Goal: Information Seeking & Learning: Find specific fact

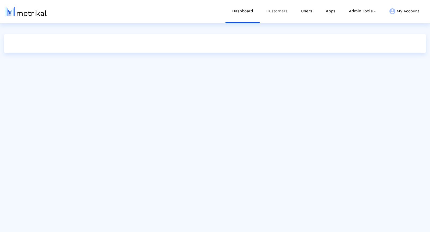
drag, startPoint x: 276, startPoint y: 6, endPoint x: 275, endPoint y: 9, distance: 2.7
click at [275, 6] on link "Customers" at bounding box center [277, 11] width 35 height 22
click at [275, 10] on link "Customers" at bounding box center [277, 11] width 35 height 22
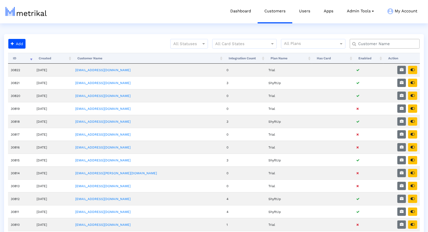
click at [379, 46] on input "text" at bounding box center [385, 44] width 63 height 6
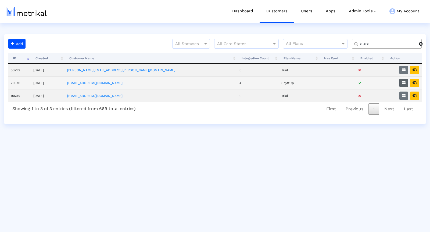
type input "aura"
click at [405, 81] on icon "button" at bounding box center [404, 83] width 4 height 4
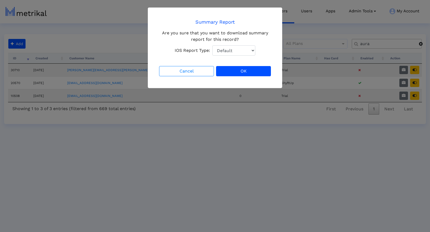
click at [246, 46] on select "Default Total Downloads New Downloads Redownloads" at bounding box center [233, 50] width 43 height 10
select select "1: 1"
click at [212, 45] on select "Default Total Downloads New Downloads Redownloads" at bounding box center [233, 50] width 43 height 10
click at [248, 69] on button "OK" at bounding box center [243, 71] width 55 height 10
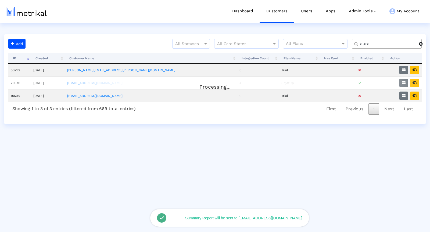
drag, startPoint x: 417, startPoint y: 81, endPoint x: 414, endPoint y: 78, distance: 4.4
click at [417, 81] on div "Processing..." at bounding box center [215, 83] width 414 height 11
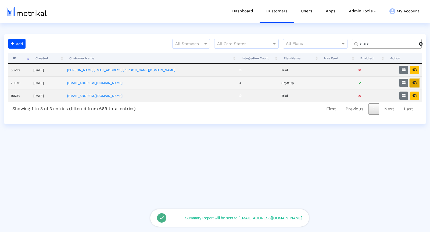
click at [418, 83] on button "button" at bounding box center [414, 83] width 9 height 8
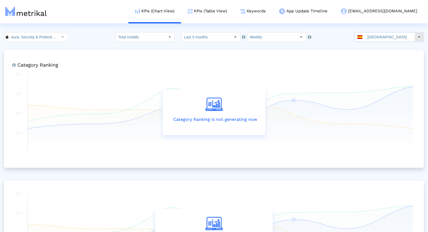
click at [385, 32] on dx-select-box "[GEOGRAPHIC_DATA]" at bounding box center [389, 37] width 70 height 10
click at [398, 37] on input "[GEOGRAPHIC_DATA]" at bounding box center [389, 37] width 49 height 9
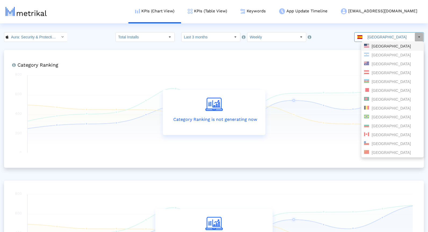
click at [384, 46] on div "[GEOGRAPHIC_DATA]" at bounding box center [392, 46] width 57 height 5
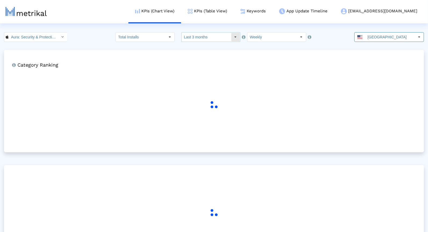
drag, startPoint x: 204, startPoint y: 34, endPoint x: 201, endPoint y: 40, distance: 7.1
click at [204, 34] on input "Last 3 months" at bounding box center [206, 37] width 49 height 9
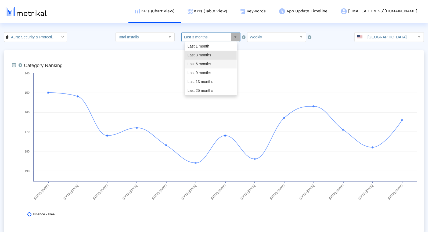
click at [201, 72] on div "Last 9 months" at bounding box center [211, 73] width 52 height 9
type input "Last 9 months"
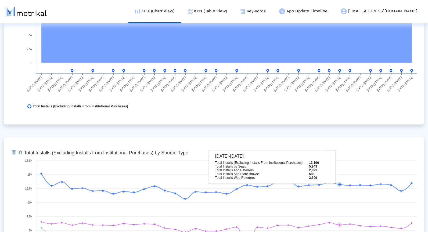
scroll to position [471, 0]
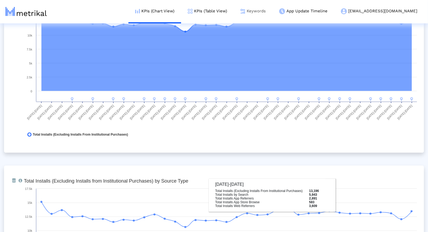
click at [273, 9] on link "Keywords" at bounding box center [253, 11] width 39 height 22
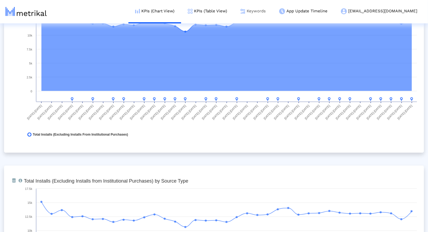
click at [273, 9] on link "Keywords" at bounding box center [253, 11] width 39 height 22
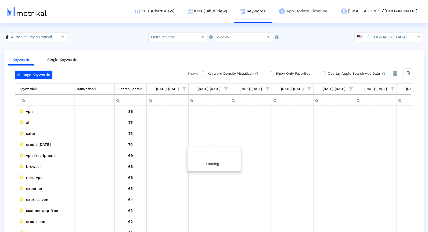
scroll to position [0, 1276]
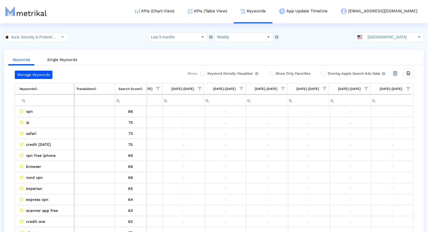
click at [406, 87] on span "Show filter options for column '09/14/25-09/20/25'" at bounding box center [408, 89] width 4 height 4
click at [378, 131] on div "Is One" at bounding box center [382, 126] width 48 height 10
drag, startPoint x: 370, startPoint y: 126, endPoint x: 367, endPoint y: 139, distance: 14.3
click at [370, 127] on div "Is One" at bounding box center [382, 126] width 48 height 10
click at [363, 125] on div "Is One" at bounding box center [382, 126] width 48 height 10
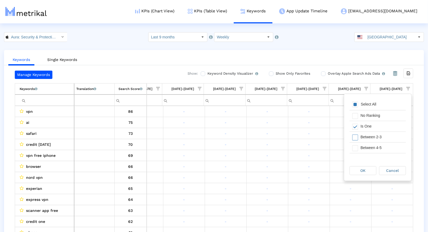
click at [362, 135] on div "Between 2-3" at bounding box center [382, 137] width 48 height 10
click at [361, 151] on div "Between 4-5" at bounding box center [382, 148] width 48 height 10
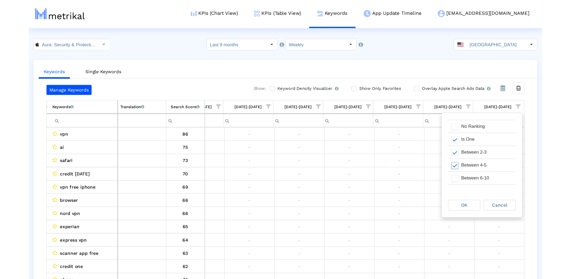
scroll to position [29, 0]
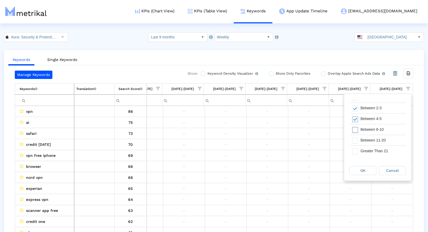
click at [365, 129] on div "Between 6-10" at bounding box center [382, 129] width 48 height 10
drag, startPoint x: 360, startPoint y: 170, endPoint x: 368, endPoint y: 173, distance: 8.2
click at [361, 170] on span "OK" at bounding box center [363, 171] width 5 height 4
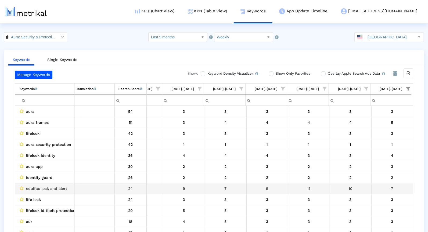
click at [60, 185] on span "equifax lock and alert" at bounding box center [46, 188] width 41 height 7
copy span "equifax lock and alert"
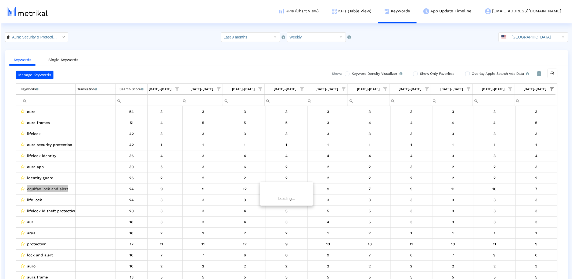
scroll to position [0, 1133]
click at [377, 9] on link "KPIs (Table View)" at bounding box center [350, 11] width 53 height 22
click at [29, 36] on input "Aura: Security & Protection < 1547735089 >" at bounding box center [33, 37] width 48 height 9
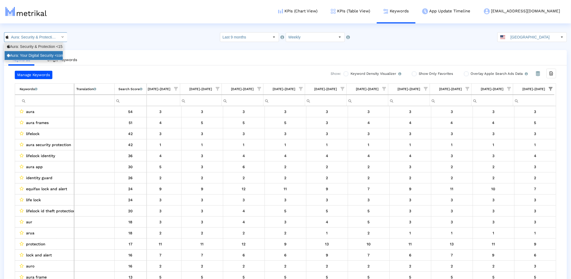
click at [26, 56] on div "Aura: Your Digital Security <com.aura.suite>" at bounding box center [33, 55] width 53 height 5
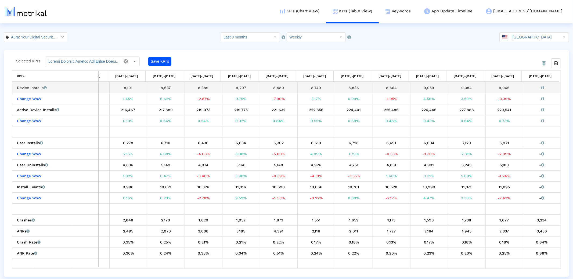
click at [430, 88] on div "9,066" at bounding box center [505, 87] width 34 height 7
copy div "9,066"
click at [325, 15] on link "KPIs (Chart View)" at bounding box center [300, 11] width 53 height 22
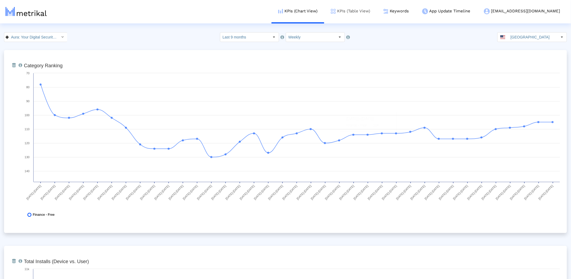
click at [377, 13] on link "KPIs (Table View)" at bounding box center [350, 11] width 53 height 22
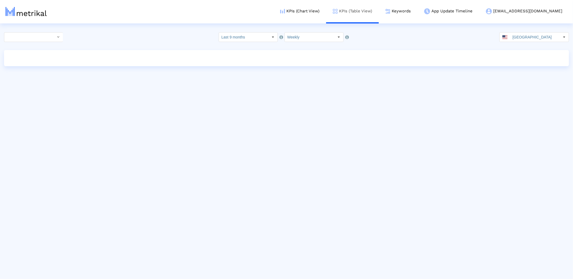
click at [377, 11] on link "KPIs (Table View)" at bounding box center [352, 11] width 53 height 22
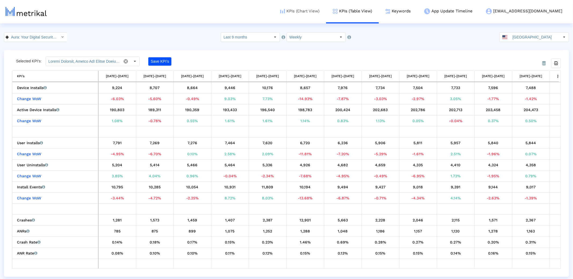
click at [321, 13] on link "KPIs (Chart View)" at bounding box center [300, 11] width 53 height 22
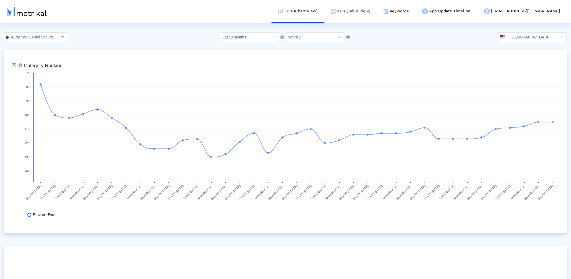
click at [377, 10] on link "KPIs (Table View)" at bounding box center [350, 11] width 53 height 22
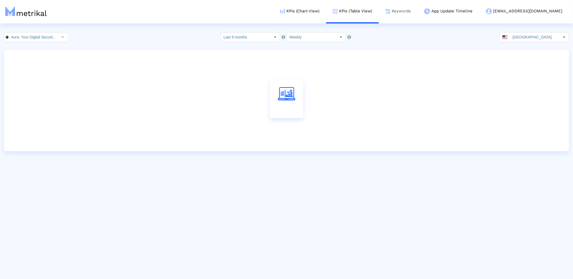
click at [418, 13] on link "Keywords" at bounding box center [398, 11] width 39 height 22
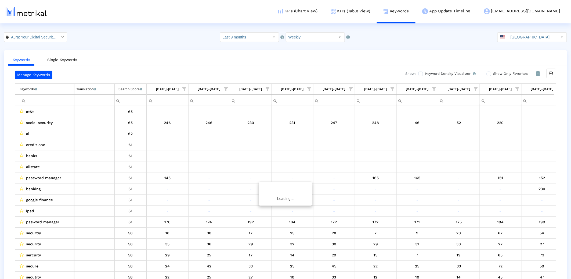
scroll to position [0, 1133]
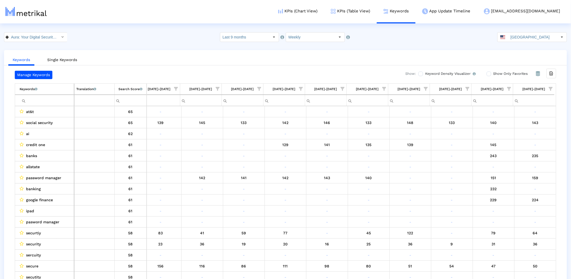
click at [430, 89] on span "Show filter options for column '09/14/25-09/20/25'" at bounding box center [551, 89] width 4 height 4
click at [430, 131] on div "Filter options" at bounding box center [497, 127] width 8 height 10
click at [430, 138] on span "Filter options" at bounding box center [498, 138] width 6 height 6
click at [430, 150] on span "Filter options" at bounding box center [498, 149] width 6 height 6
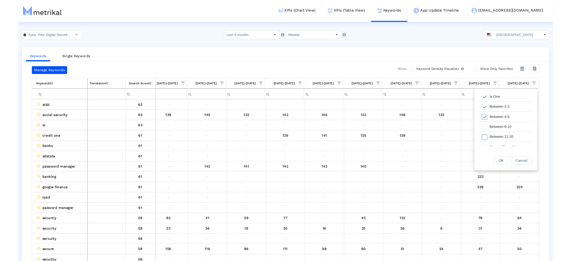
scroll to position [30, 0]
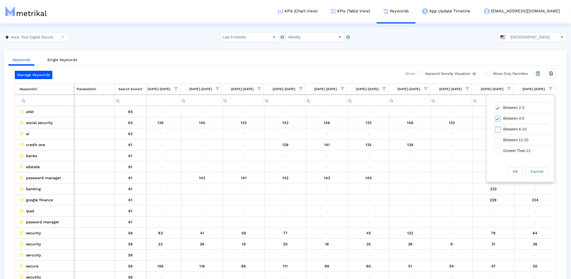
click at [430, 128] on span "Filter options" at bounding box center [498, 130] width 6 height 6
click at [430, 169] on div "OK" at bounding box center [515, 171] width 15 height 8
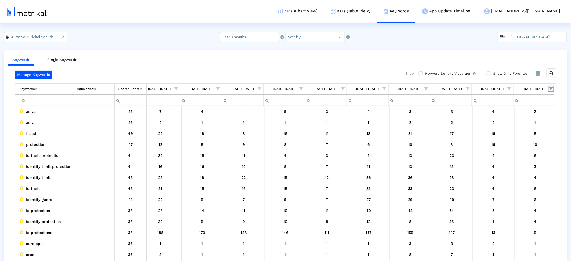
scroll to position [0, 1133]
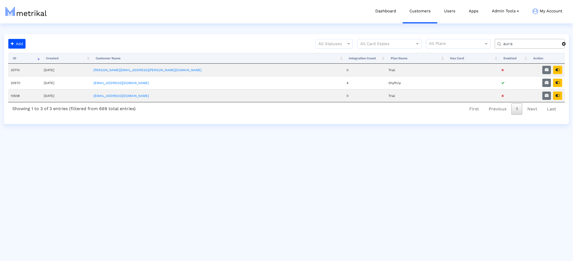
click at [505, 43] on input "aura" at bounding box center [531, 44] width 63 height 6
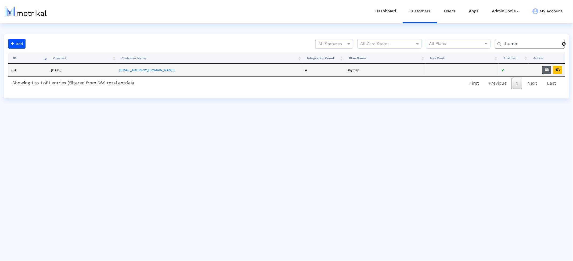
type input "thumb"
click at [549, 67] on button "button" at bounding box center [547, 70] width 9 height 8
select select "1: 1"
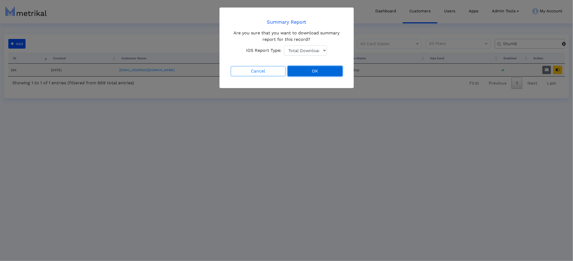
drag, startPoint x: 314, startPoint y: 72, endPoint x: 320, endPoint y: 74, distance: 5.9
click at [315, 72] on button "OK" at bounding box center [315, 71] width 55 height 10
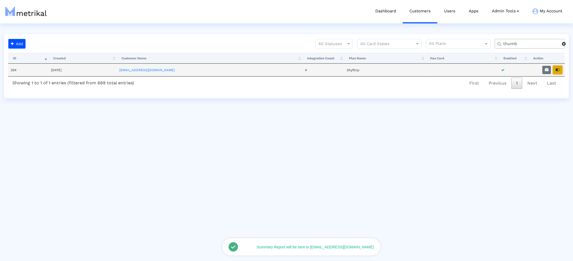
click at [558, 70] on icon "button" at bounding box center [558, 70] width 4 height 4
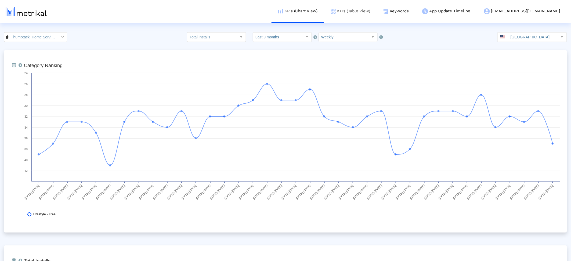
click at [373, 9] on link "KPIs (Table View)" at bounding box center [350, 11] width 53 height 22
click at [377, 13] on link "KPIs (Table View)" at bounding box center [350, 11] width 53 height 22
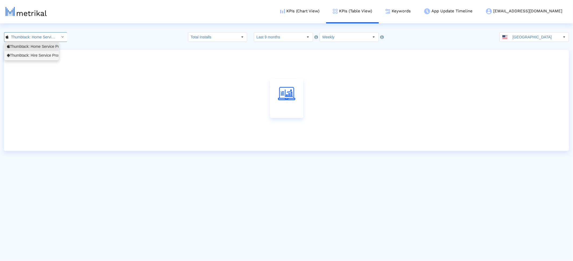
scroll to position [0, 38]
click at [26, 56] on div "Thumbtack: Hire Service Pros <com.thumbtack.consumer>" at bounding box center [33, 55] width 53 height 5
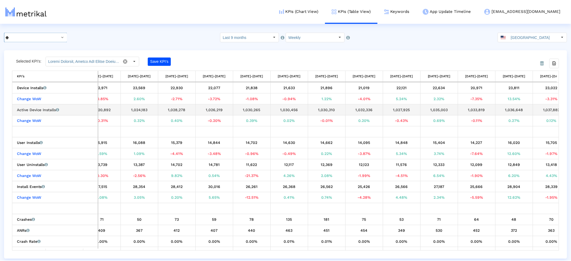
scroll to position [0, 931]
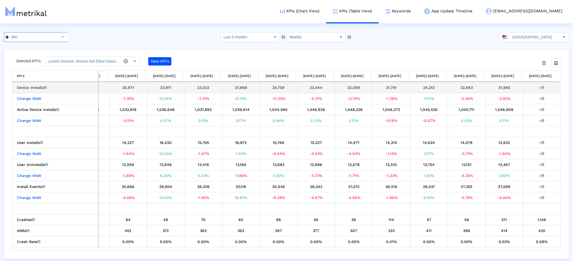
click at [498, 88] on div "21,985" at bounding box center [505, 87] width 34 height 7
copy div "21,985"
click at [418, 11] on link "Keywords" at bounding box center [398, 11] width 39 height 22
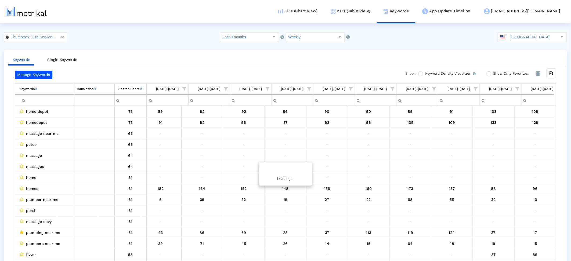
scroll to position [0, 1133]
click at [551, 88] on span "Show filter options for column '09/14/25-09/20/25'" at bounding box center [551, 89] width 4 height 4
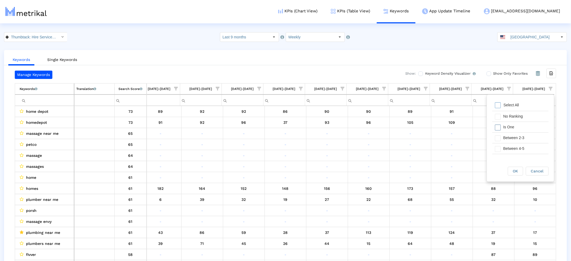
drag, startPoint x: 501, startPoint y: 128, endPoint x: 501, endPoint y: 132, distance: 4.6
click at [501, 128] on span "Filter options" at bounding box center [498, 128] width 6 height 6
click at [501, 133] on div "Between 2-3" at bounding box center [525, 138] width 48 height 10
click at [500, 152] on div "Filter options" at bounding box center [497, 149] width 8 height 10
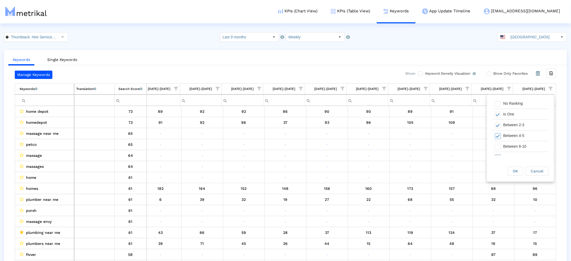
click at [506, 146] on div "Between 6-10" at bounding box center [525, 146] width 48 height 10
click at [515, 172] on span "OK" at bounding box center [515, 171] width 5 height 4
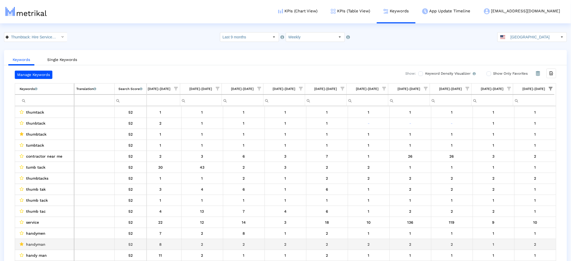
scroll to position [117, 0]
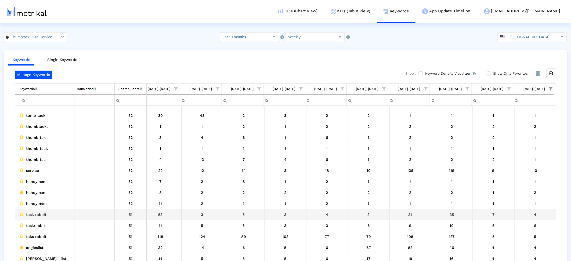
click at [44, 216] on span "task rabbit" at bounding box center [36, 214] width 20 height 7
copy span "task rabbit"
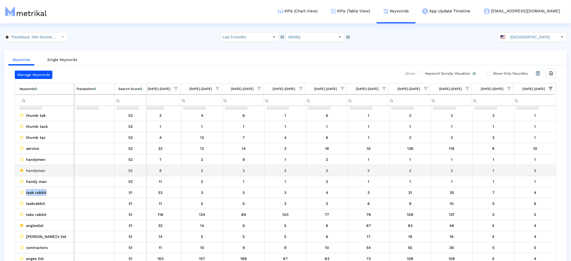
scroll to position [238, 0]
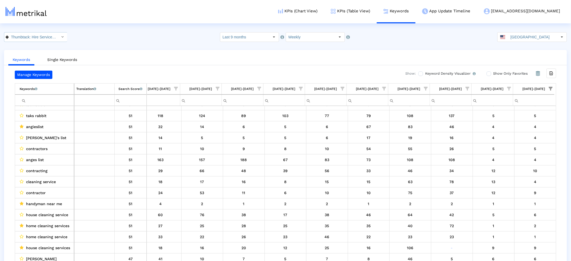
click at [30, 36] on input "Thumbtack: Hire Service Pros < com.thumbtack.consumer >" at bounding box center [33, 37] width 48 height 9
click at [30, 52] on div "Thumbtack: Hire Service Pros <com.thumbtack.consumer>" at bounding box center [34, 55] width 58 height 9
drag, startPoint x: 28, startPoint y: 34, endPoint x: 26, endPoint y: 44, distance: 10.3
click at [28, 34] on input "Thumbtack: Hire Service Pros < com.thumbtack.consumer >" at bounding box center [33, 37] width 48 height 9
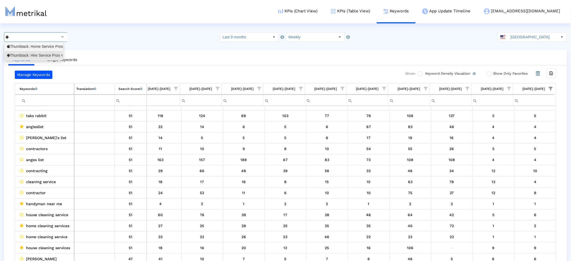
click at [27, 47] on div "Thumbtack: Home Service Pros <852703300>" at bounding box center [33, 46] width 53 height 5
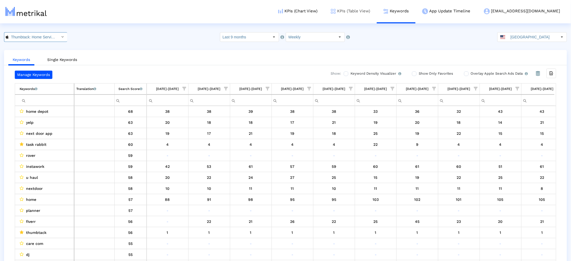
scroll to position [0, 1133]
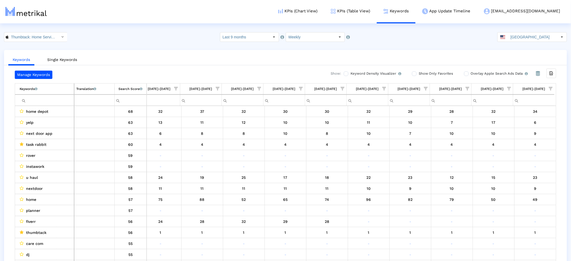
click at [553, 87] on span "Show filter options for column '09/14/25-09/20/25'" at bounding box center [551, 89] width 4 height 4
click at [515, 128] on div "Is One" at bounding box center [525, 127] width 48 height 10
drag, startPoint x: 511, startPoint y: 141, endPoint x: 512, endPoint y: 145, distance: 4.4
click at [511, 141] on div "Between 2-3" at bounding box center [525, 138] width 48 height 10
click at [512, 151] on div "Between 4-5" at bounding box center [525, 149] width 48 height 10
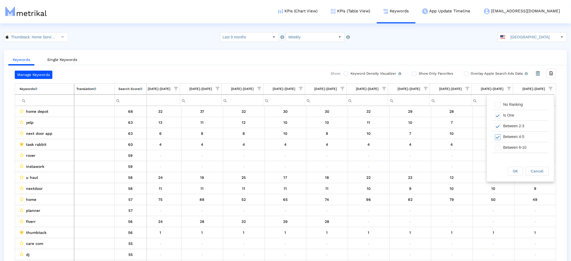
scroll to position [12, 0]
click at [511, 148] on div "Between 6-10" at bounding box center [525, 147] width 48 height 10
click at [512, 172] on div "OK" at bounding box center [515, 171] width 15 height 8
